Goal: Task Accomplishment & Management: Complete application form

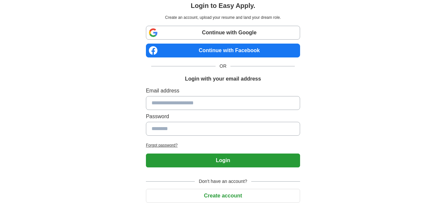
scroll to position [40, 0]
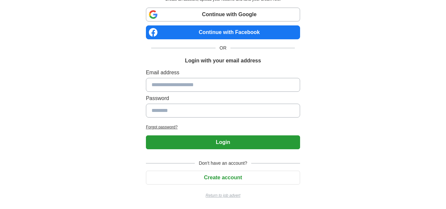
click at [232, 183] on button "Create account" at bounding box center [223, 178] width 154 height 14
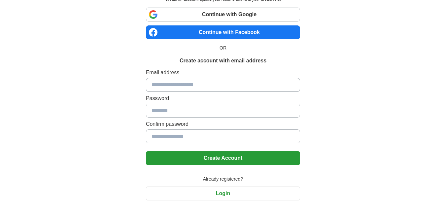
click at [197, 85] on input at bounding box center [223, 85] width 154 height 14
type input "**********"
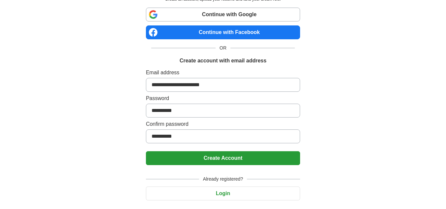
click at [231, 154] on button "Create Account" at bounding box center [223, 158] width 154 height 14
click at [225, 156] on button "Create Account" at bounding box center [223, 158] width 154 height 14
